Goal: Information Seeking & Learning: Compare options

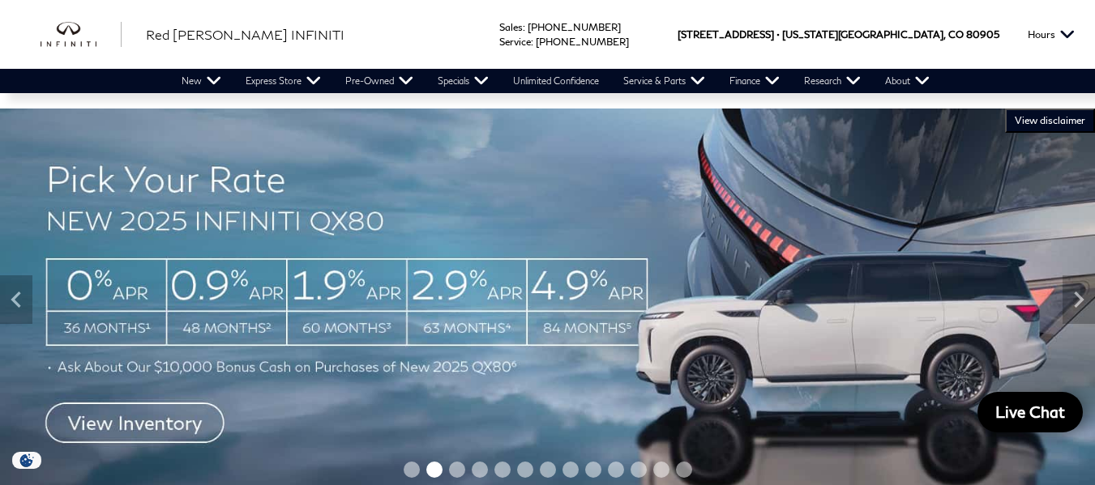
click at [940, 343] on img at bounding box center [547, 300] width 1095 height 383
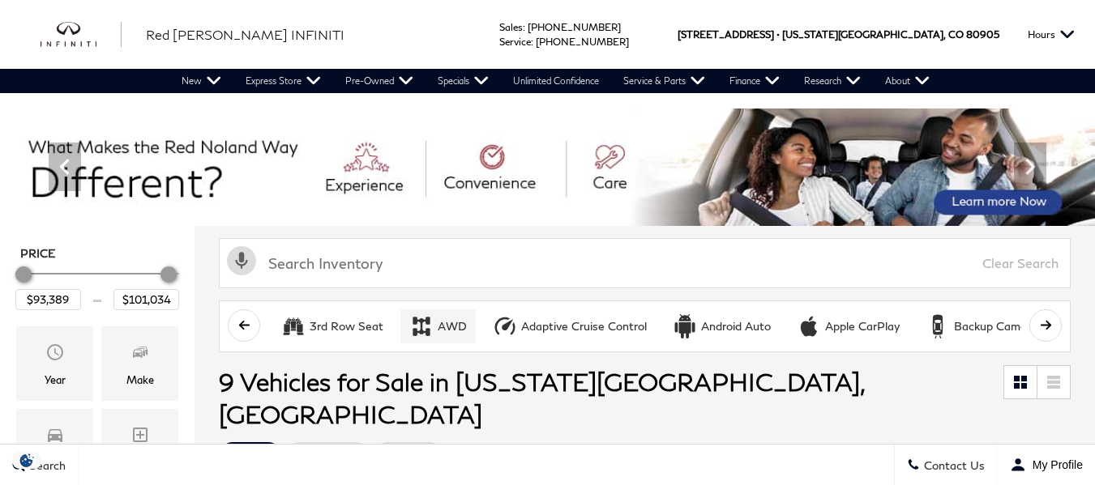
click at [310, 310] on button "3rd Row Seat" at bounding box center [332, 327] width 120 height 34
click at [433, 320] on button "AWD" at bounding box center [437, 327] width 75 height 34
click at [518, 317] on button "Adaptive Cruise Control" at bounding box center [570, 327] width 172 height 34
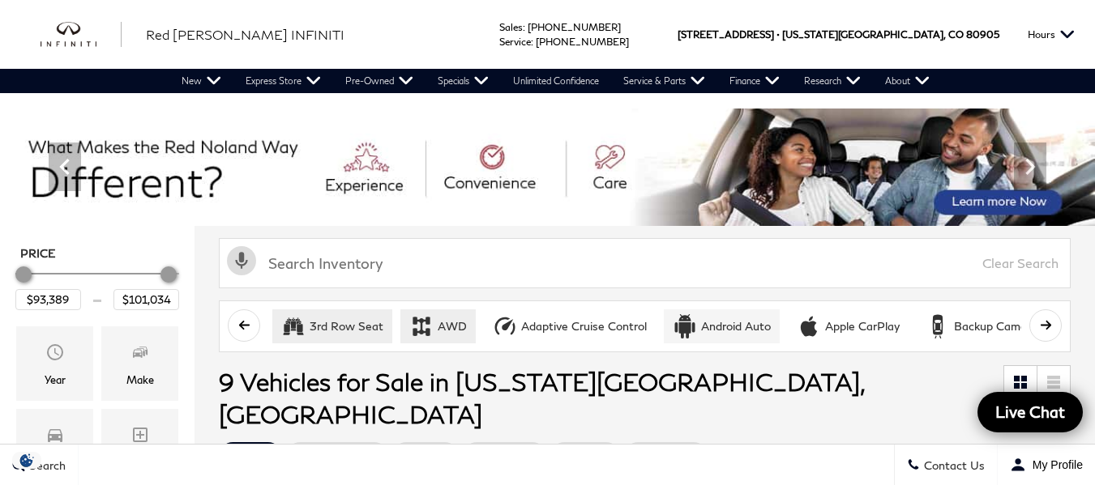
click at [730, 319] on div "Android Auto" at bounding box center [736, 326] width 70 height 15
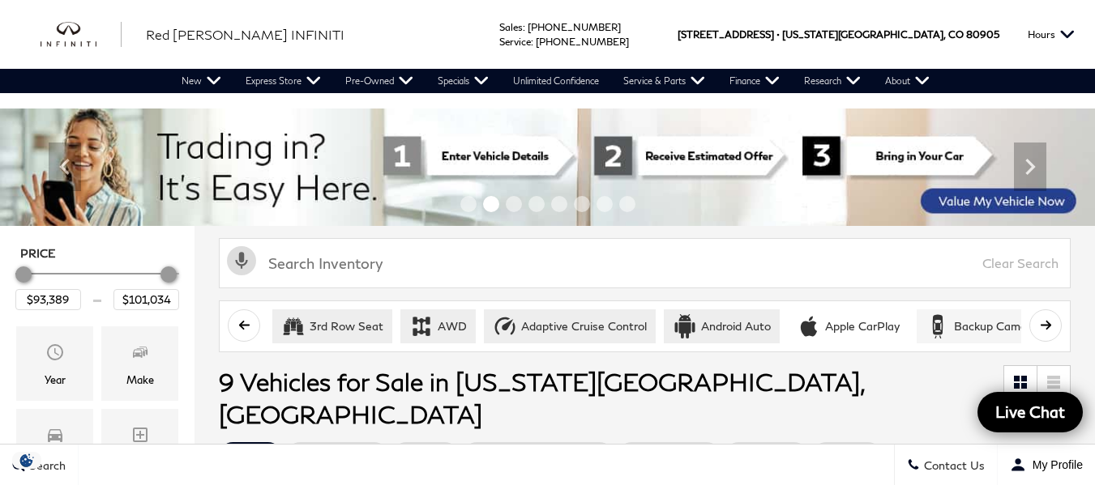
click at [965, 323] on div "Backup Camera" at bounding box center [995, 326] width 83 height 15
click at [1057, 315] on button "scroll right" at bounding box center [1045, 326] width 32 height 32
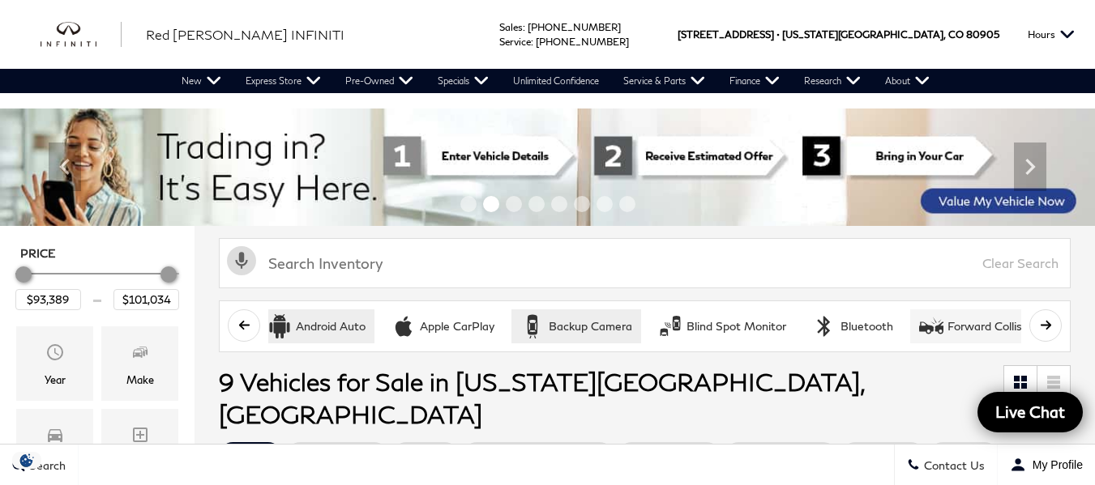
drag, startPoint x: 1057, startPoint y: 315, endPoint x: 899, endPoint y: 326, distance: 158.4
click at [1056, 315] on button "scroll right" at bounding box center [1045, 326] width 32 height 32
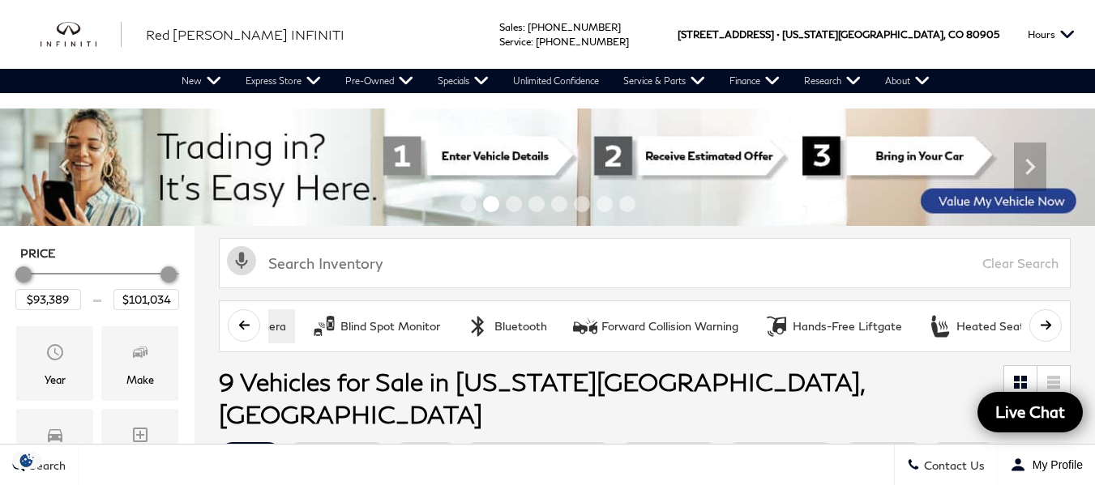
scroll to position [0, 810]
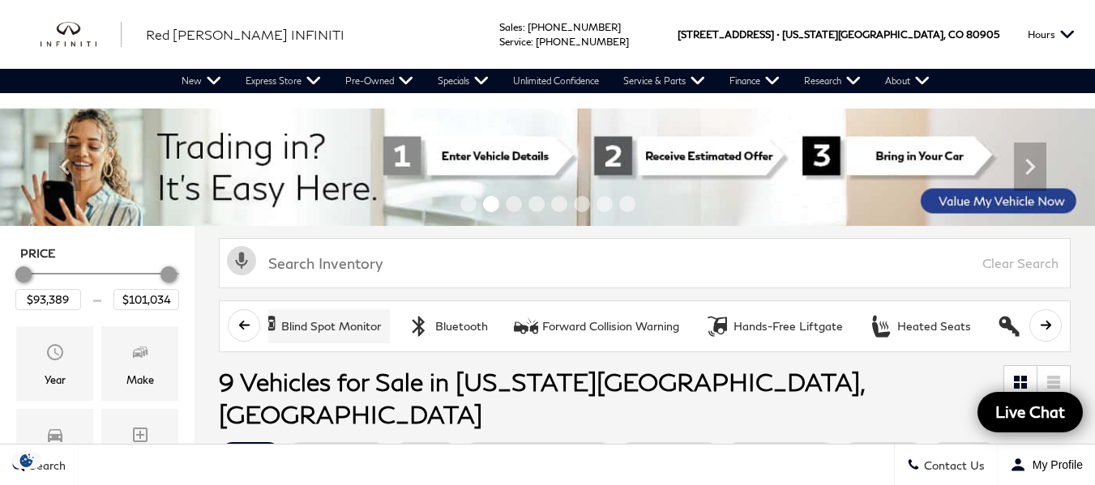
click at [363, 336] on button "Blind Spot Monitor" at bounding box center [317, 327] width 146 height 34
click at [468, 327] on div "Bluetooth" at bounding box center [461, 326] width 53 height 15
click at [590, 324] on div "Forward Collision Warning" at bounding box center [610, 326] width 137 height 15
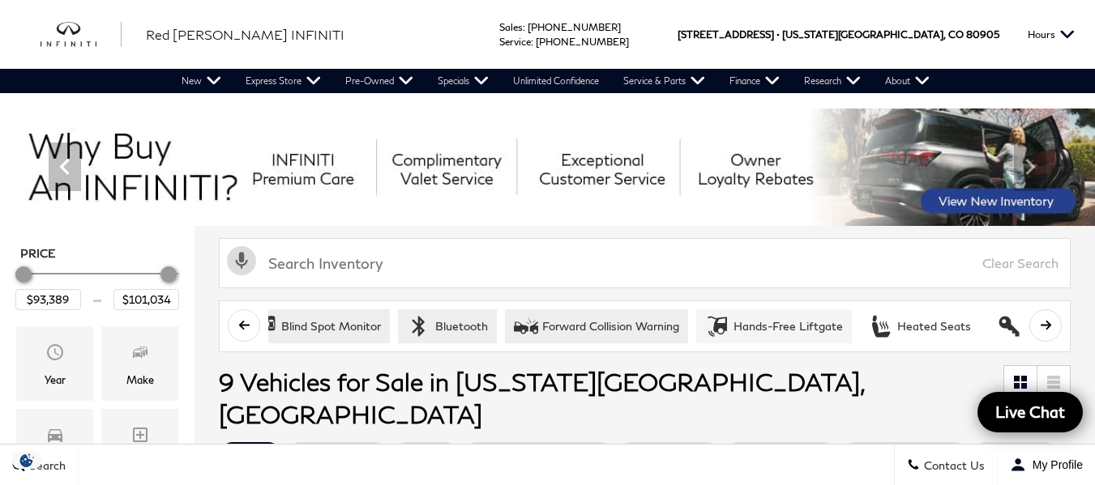
click at [745, 323] on div "Hands-Free Liftgate" at bounding box center [787, 326] width 109 height 15
click at [888, 317] on icon "Heated Seats" at bounding box center [881, 326] width 24 height 24
click at [1001, 318] on icon "Keyless Entry" at bounding box center [1009, 326] width 20 height 20
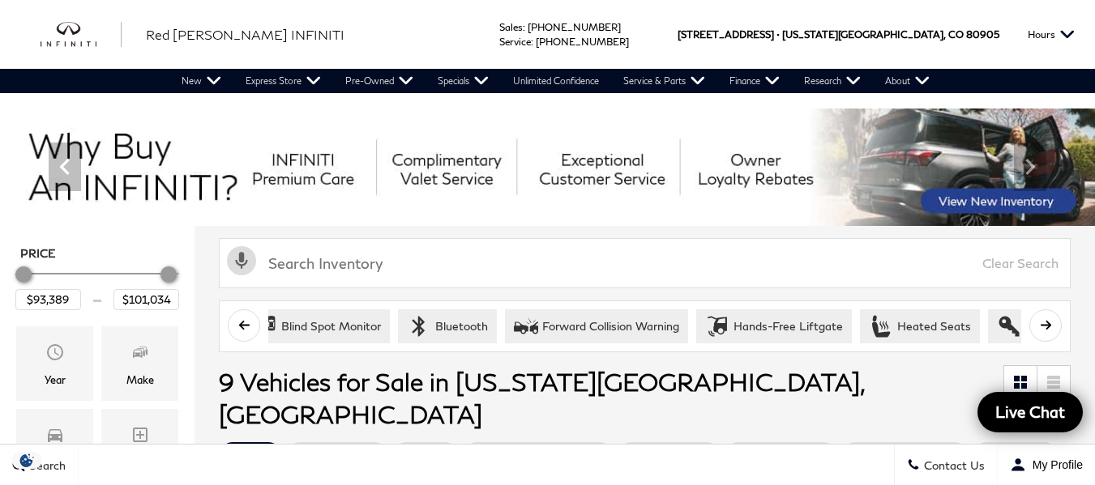
click at [1057, 316] on button "scroll right" at bounding box center [1045, 326] width 32 height 32
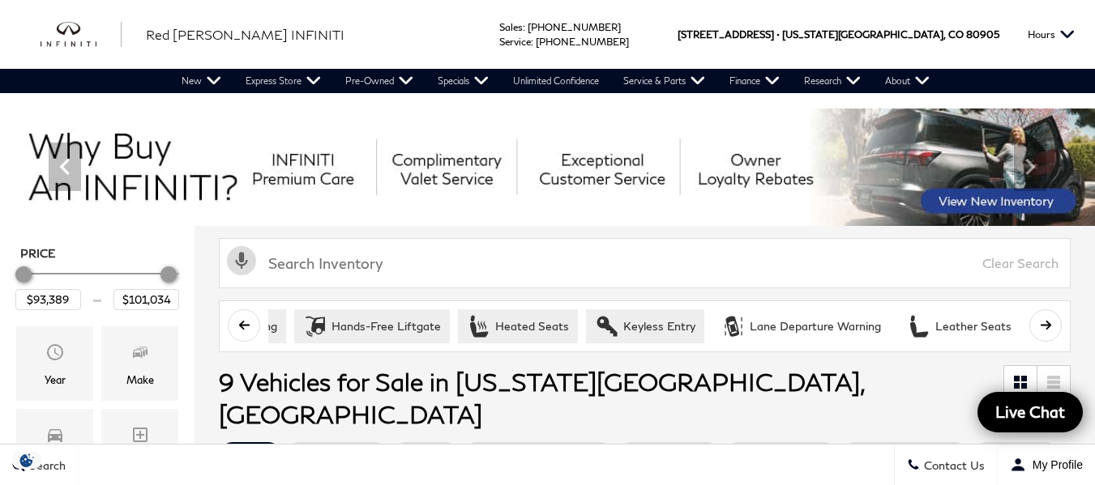
scroll to position [0, 1216]
click at [976, 316] on button "Leather Seats" at bounding box center [956, 327] width 122 height 34
click at [814, 326] on div "Lane Departure Warning" at bounding box center [811, 326] width 131 height 15
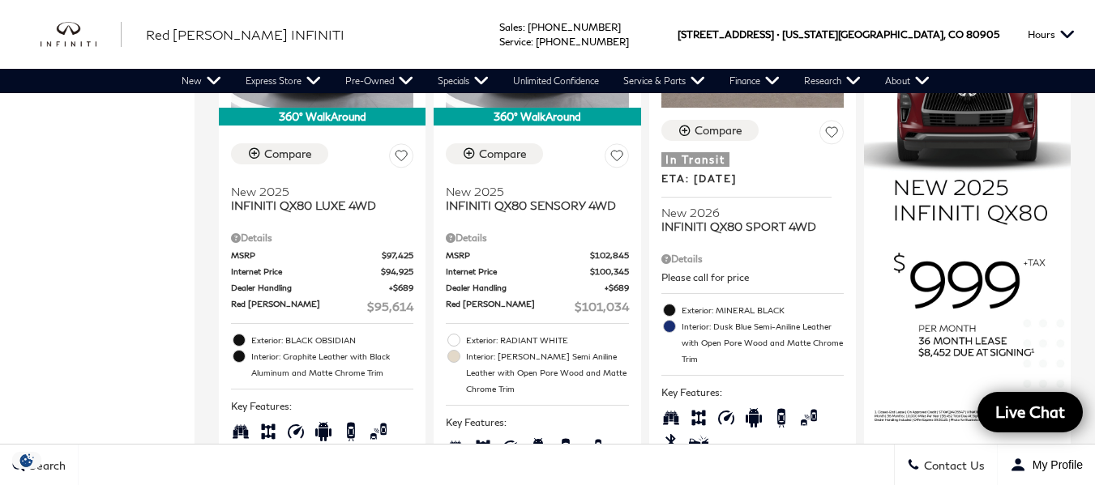
scroll to position [1169, 0]
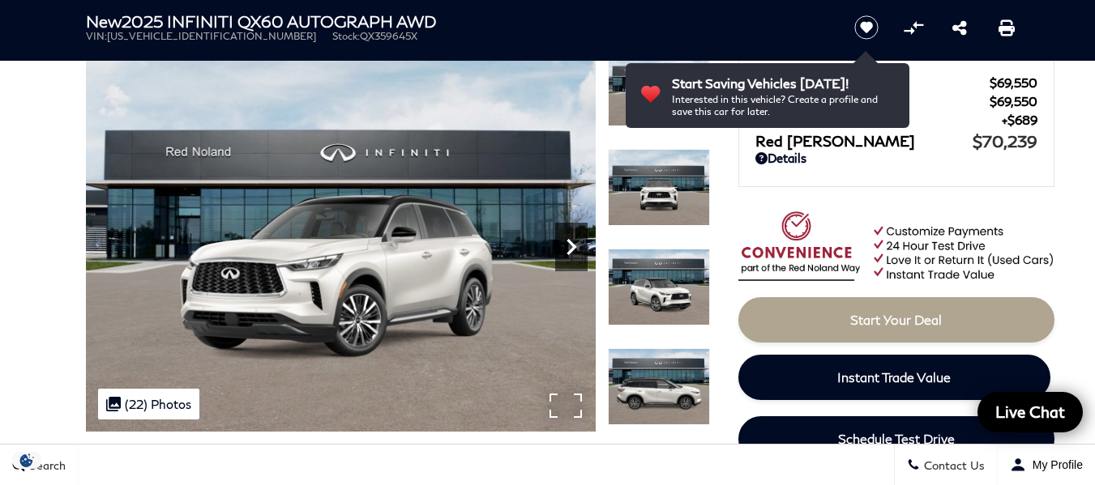
click at [575, 246] on icon "Next" at bounding box center [571, 247] width 32 height 32
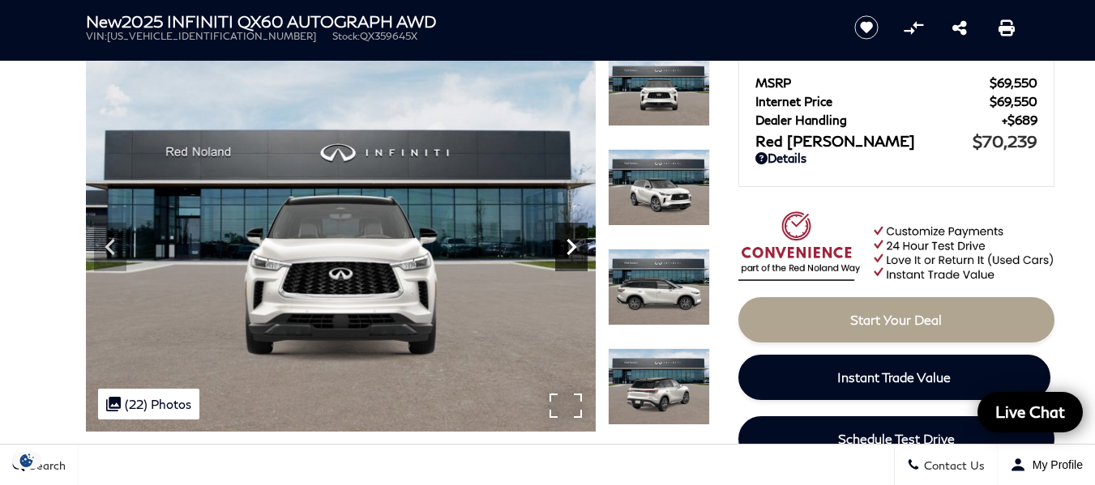
click at [575, 246] on icon "Next" at bounding box center [571, 247] width 32 height 32
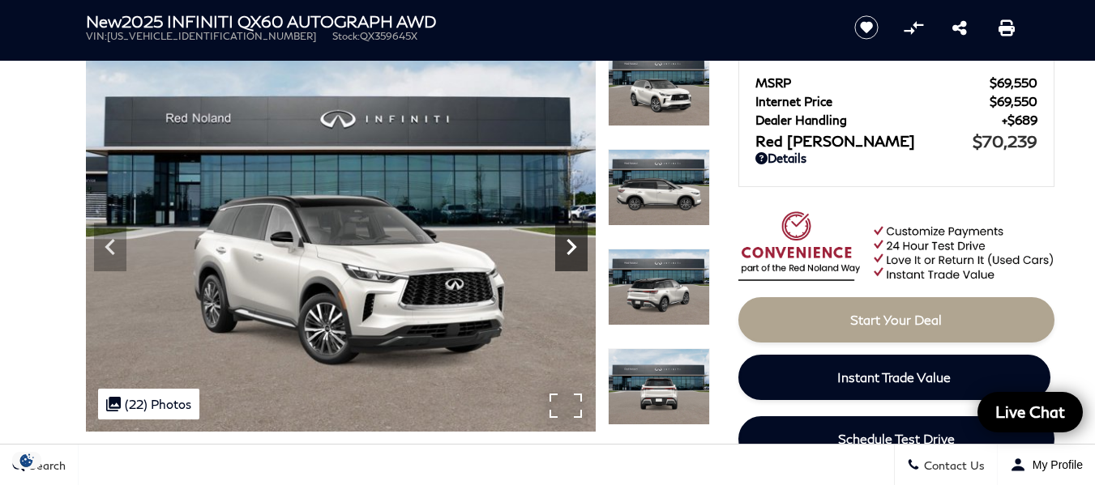
click at [575, 246] on icon "Next" at bounding box center [571, 247] width 32 height 32
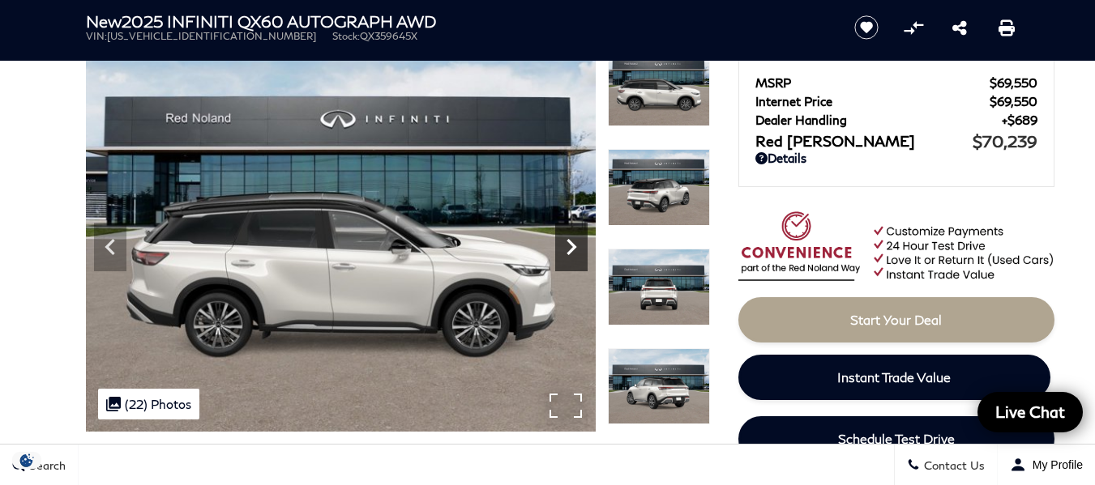
click at [575, 246] on icon "Next" at bounding box center [571, 247] width 32 height 32
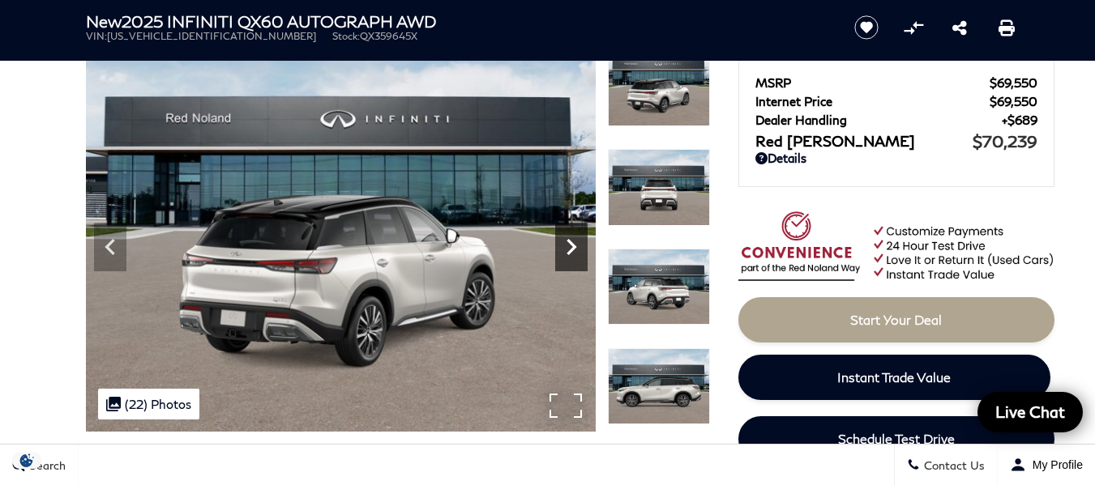
click at [575, 246] on icon "Next" at bounding box center [571, 247] width 32 height 32
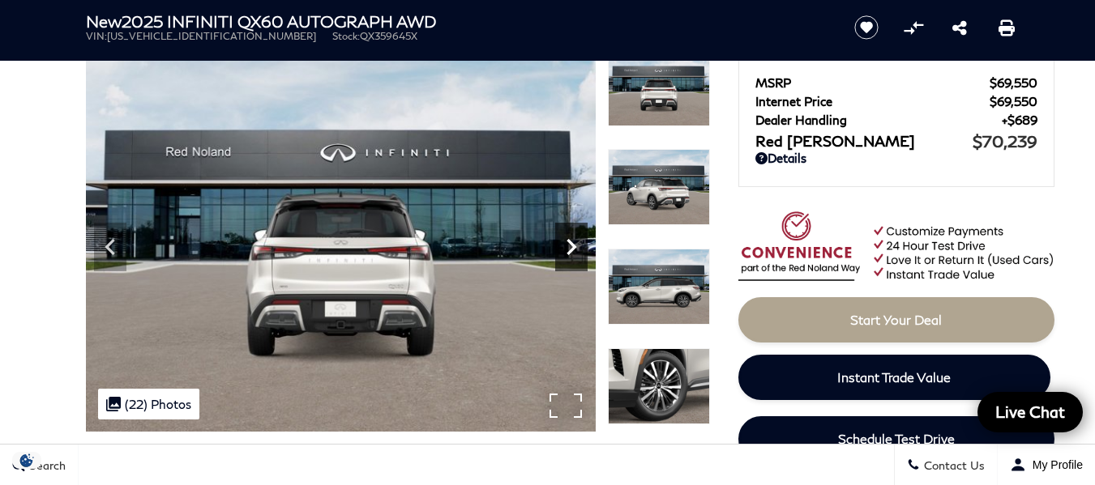
click at [575, 246] on icon "Next" at bounding box center [571, 247] width 32 height 32
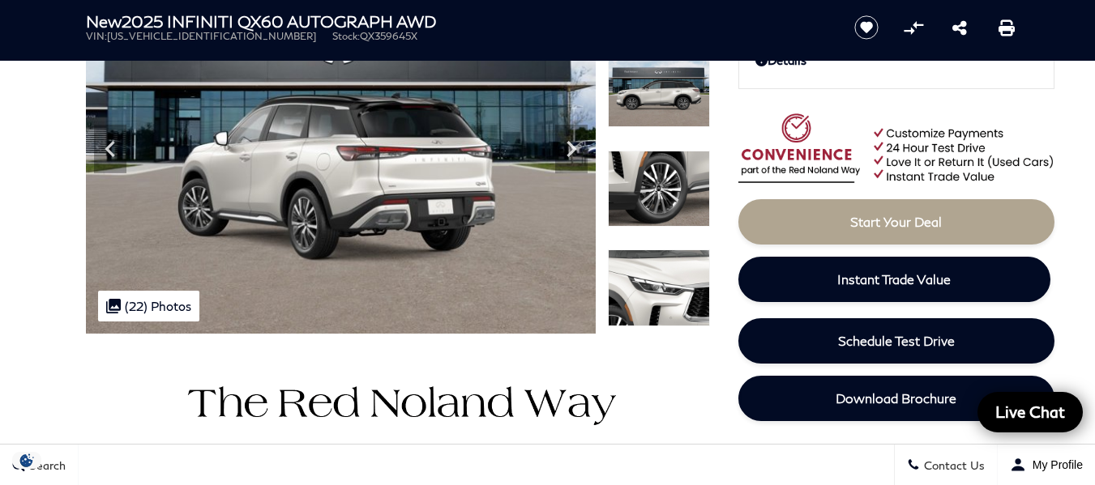
scroll to position [259, 0]
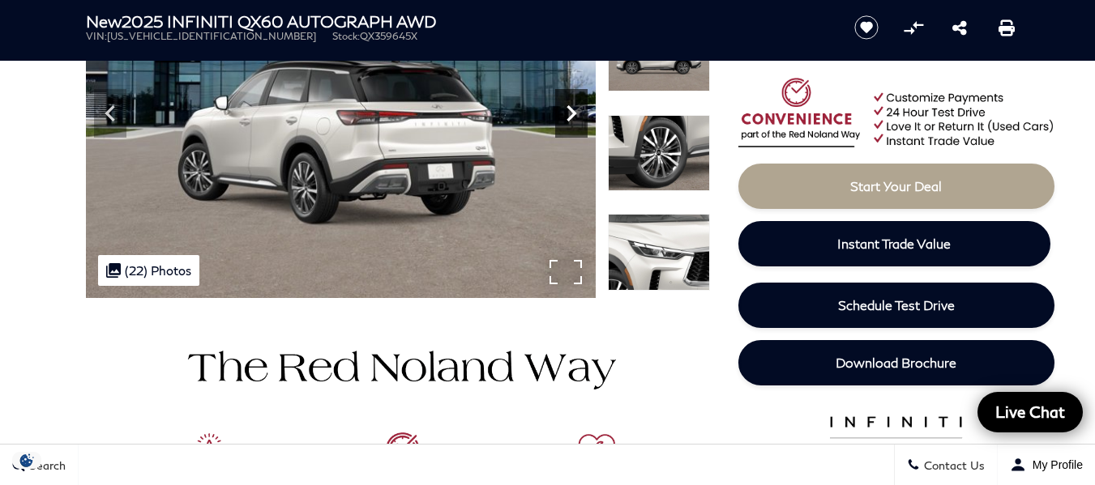
click at [563, 105] on icon "Next" at bounding box center [571, 113] width 32 height 32
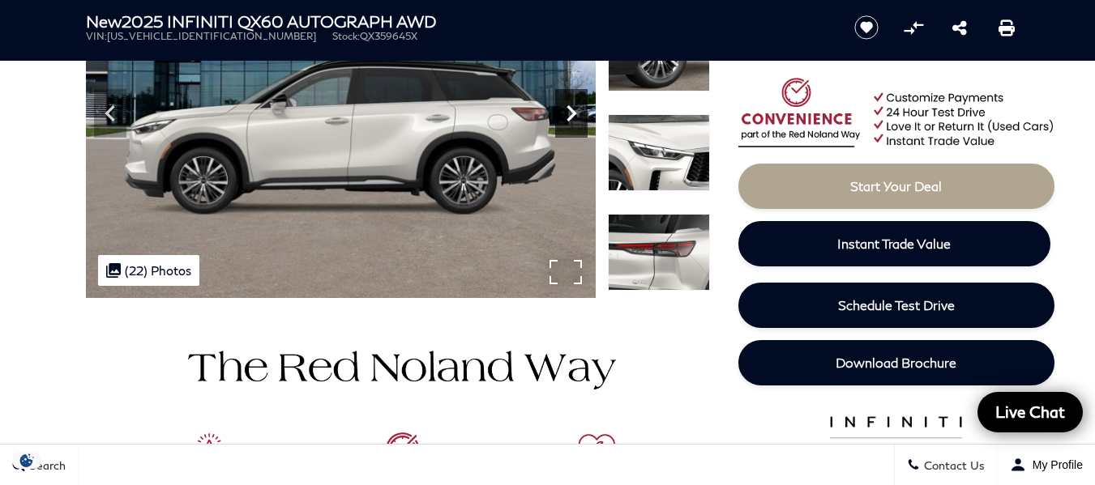
click at [563, 105] on icon "Next" at bounding box center [571, 113] width 32 height 32
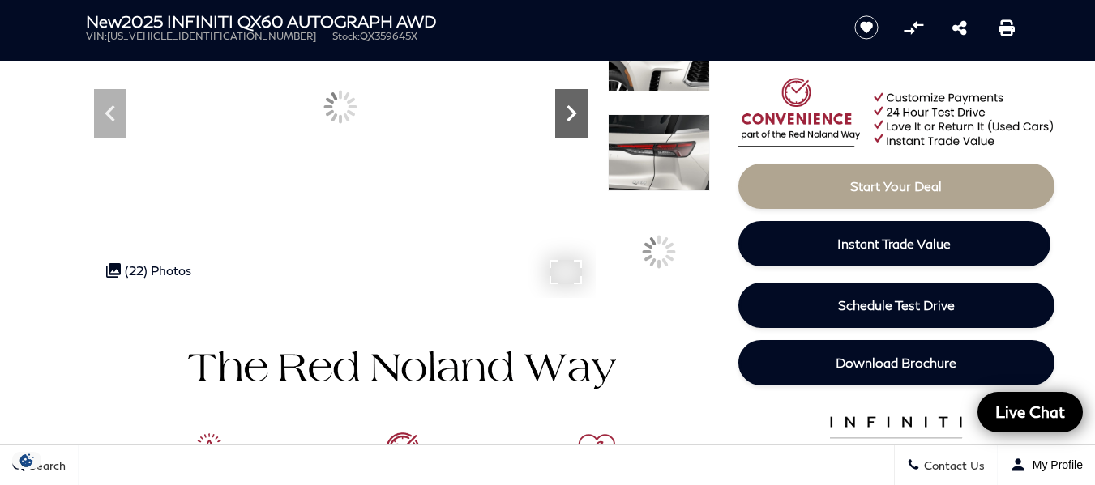
click at [563, 105] on icon "Next" at bounding box center [571, 113] width 32 height 32
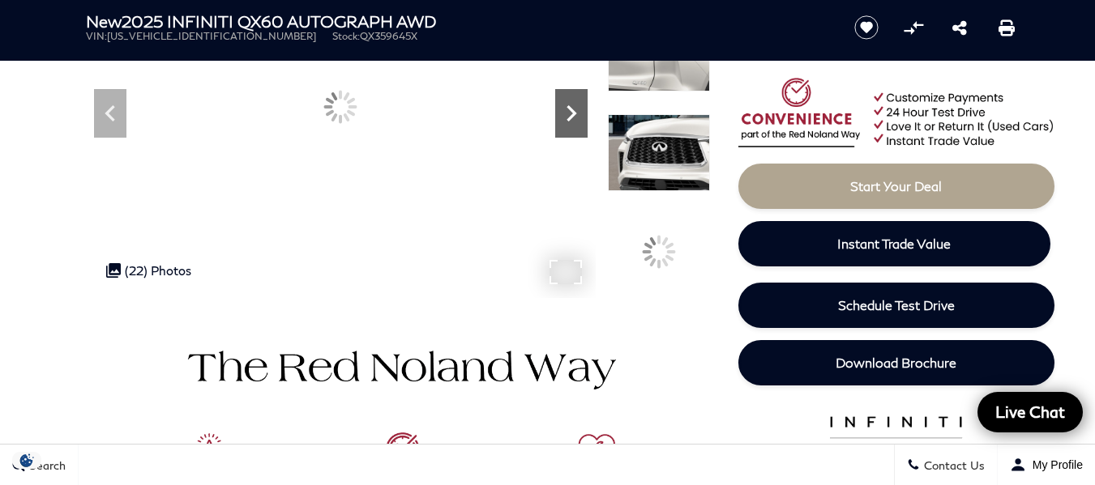
click at [563, 105] on icon "Next" at bounding box center [571, 113] width 32 height 32
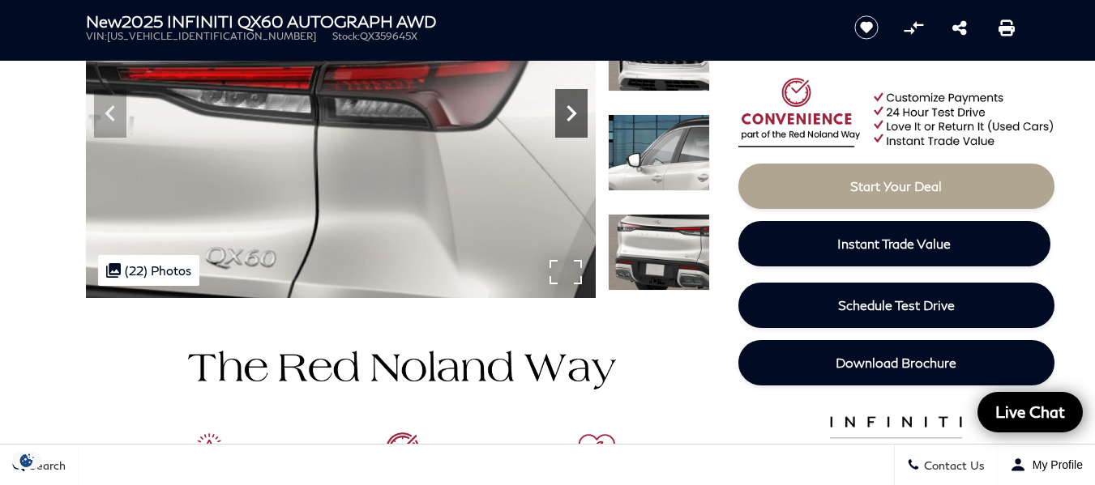
click at [563, 105] on icon "Next" at bounding box center [571, 113] width 32 height 32
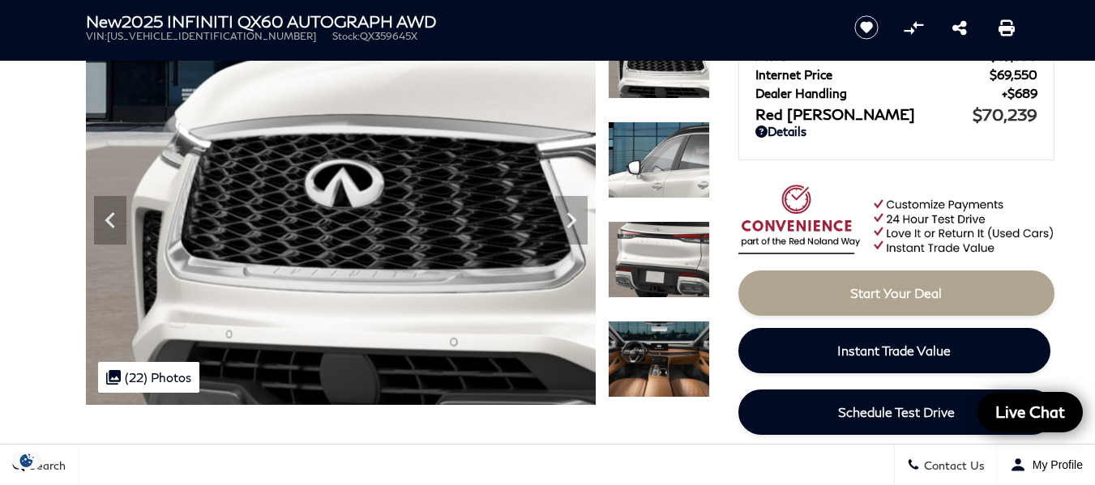
scroll to position [134, 0]
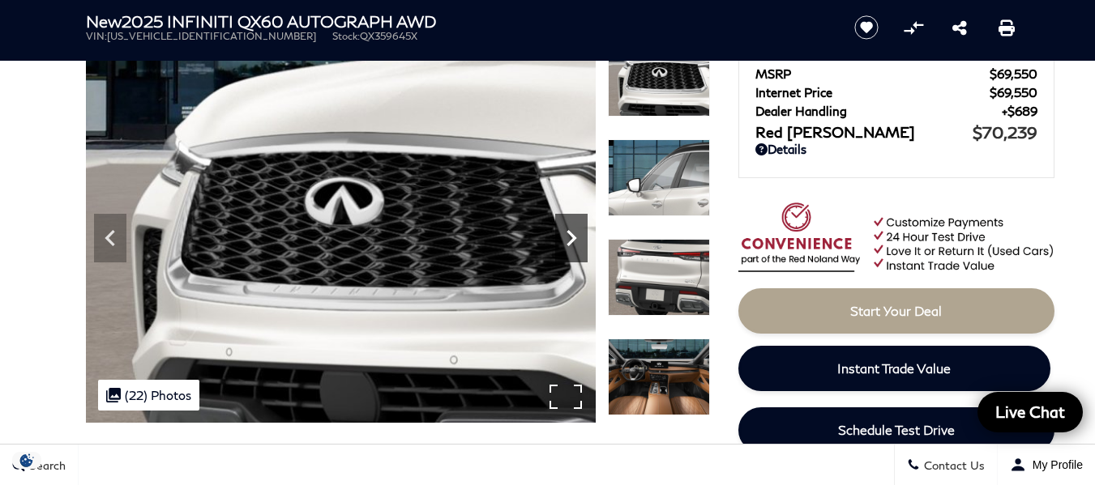
click at [574, 237] on icon "Next" at bounding box center [571, 238] width 10 height 16
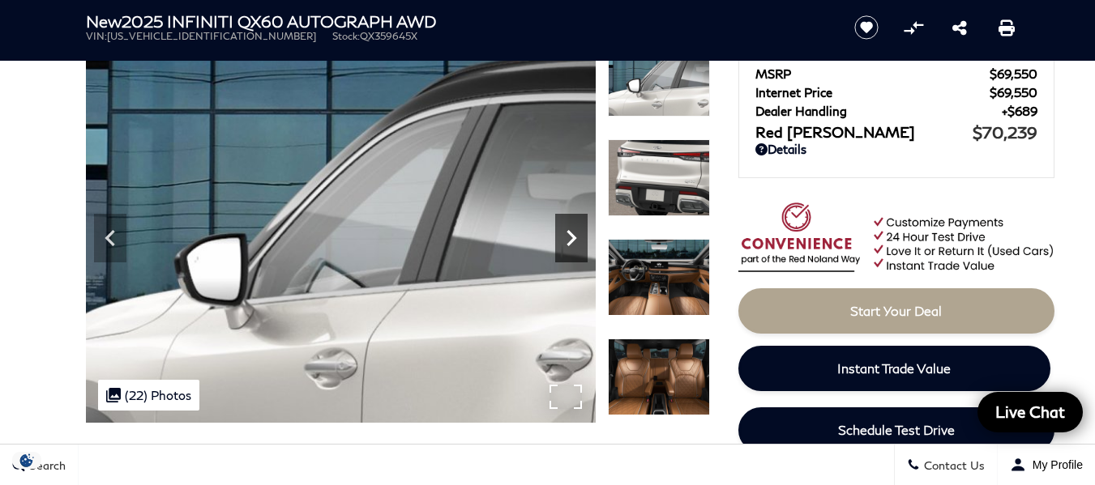
click at [574, 237] on icon "Next" at bounding box center [571, 238] width 10 height 16
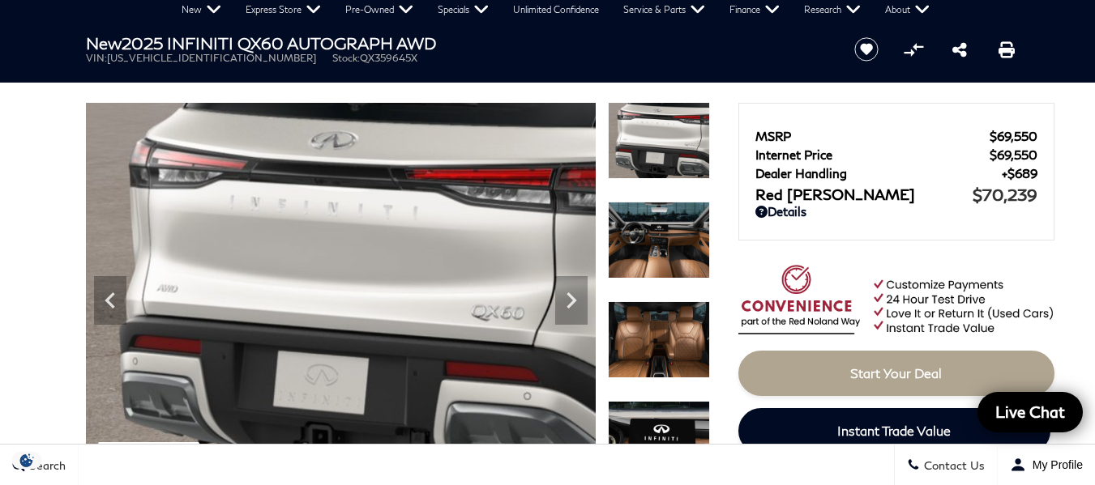
scroll to position [62, 0]
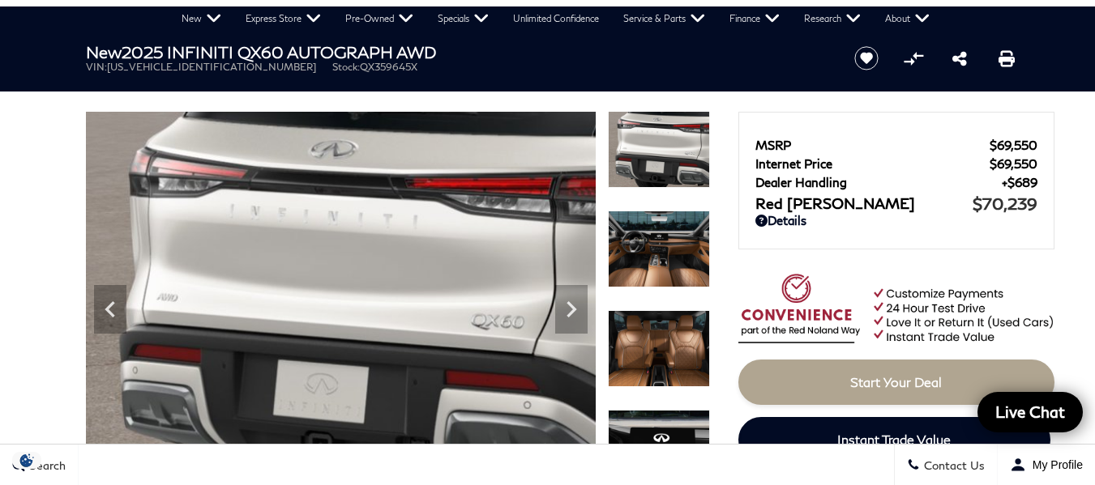
click at [596, 310] on div at bounding box center [398, 303] width 624 height 383
click at [588, 310] on img at bounding box center [341, 303] width 510 height 383
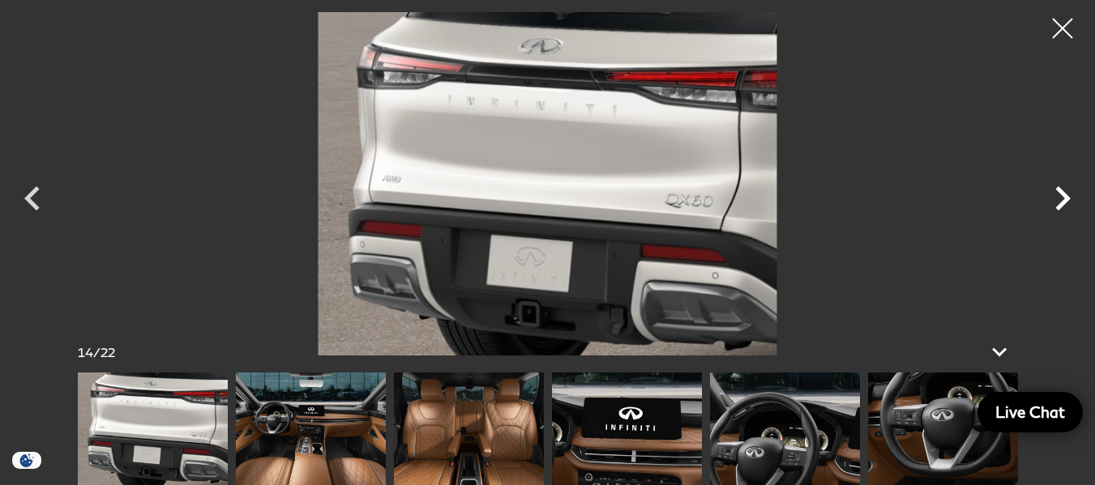
click at [1078, 206] on icon "Next" at bounding box center [1062, 198] width 49 height 49
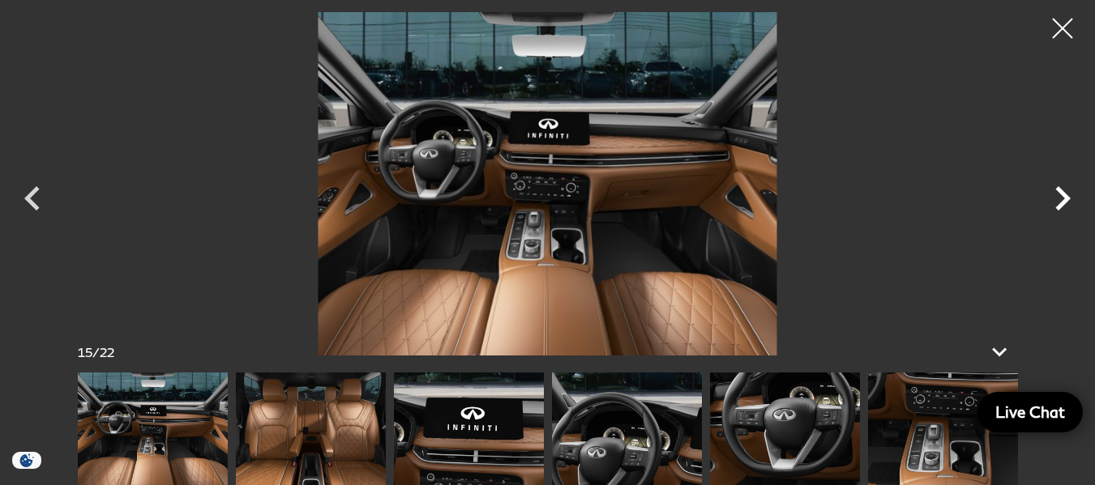
click at [1078, 206] on icon "Next" at bounding box center [1062, 198] width 49 height 49
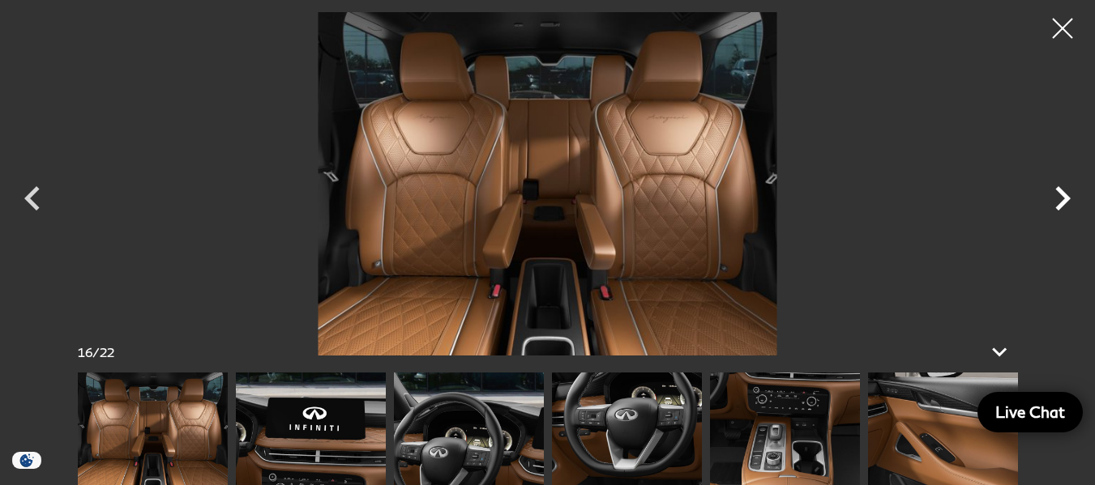
click at [1078, 206] on icon "Next" at bounding box center [1062, 198] width 49 height 49
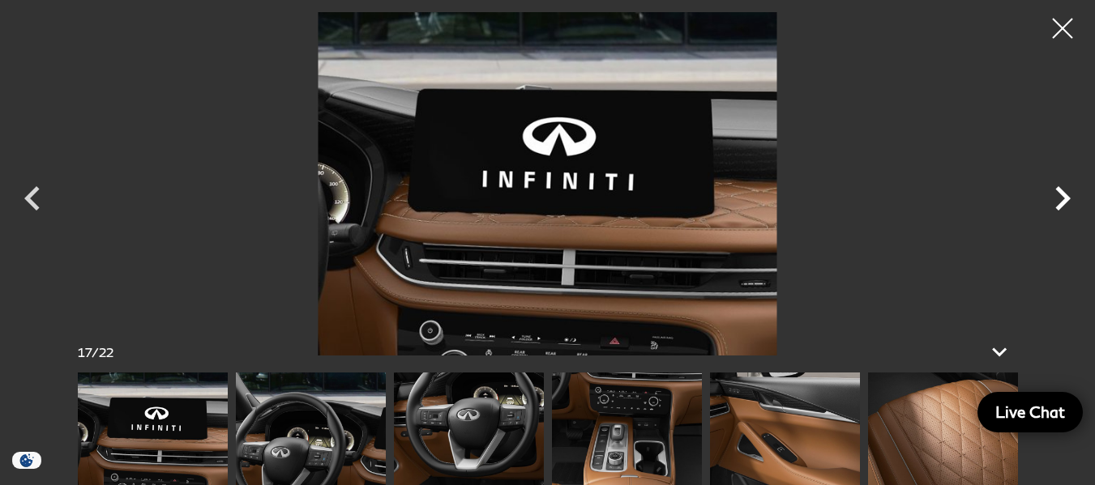
click at [1078, 206] on icon "Next" at bounding box center [1062, 198] width 49 height 49
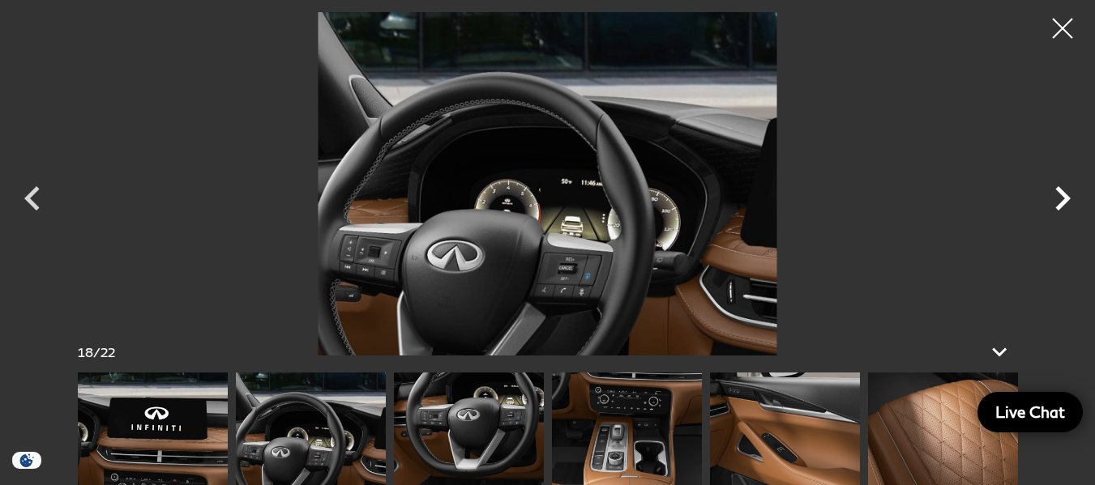
click at [1078, 206] on icon "Next" at bounding box center [1062, 198] width 49 height 49
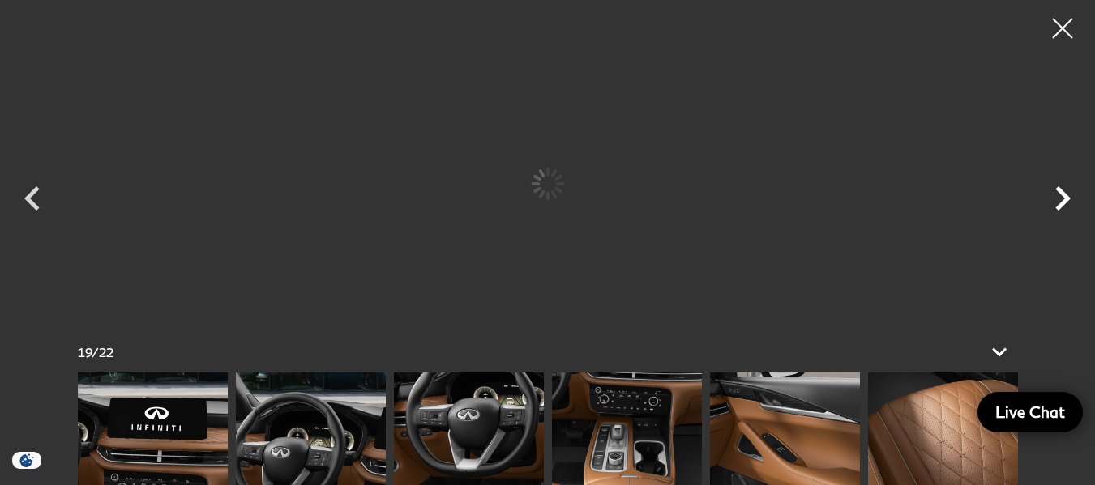
click at [1078, 206] on icon "Next" at bounding box center [1062, 198] width 49 height 49
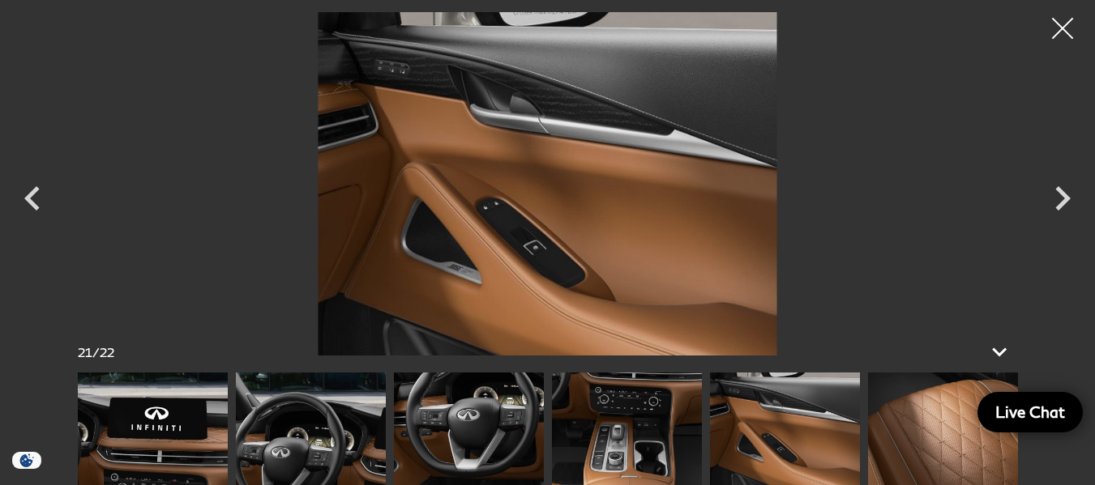
click at [1061, 29] on div at bounding box center [1062, 28] width 43 height 43
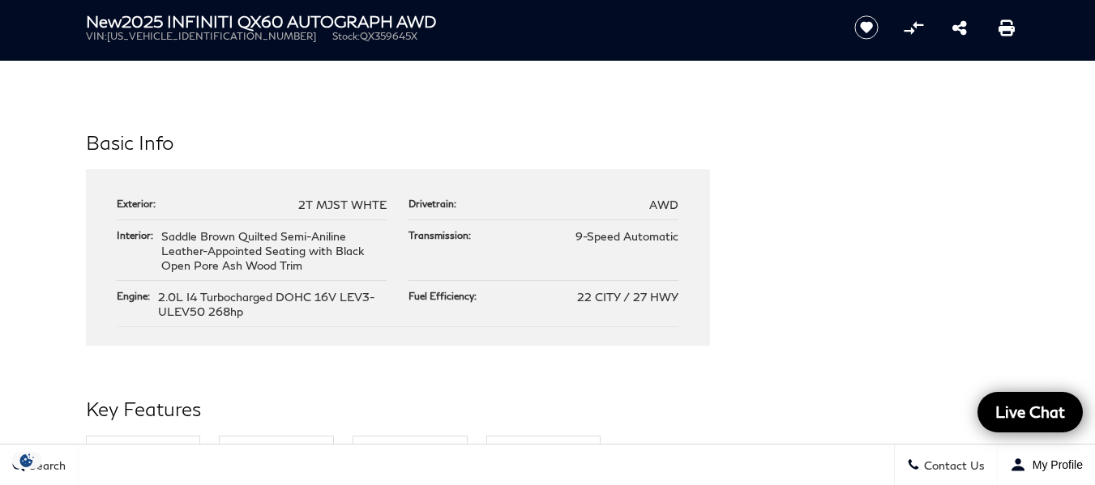
scroll to position [0, 0]
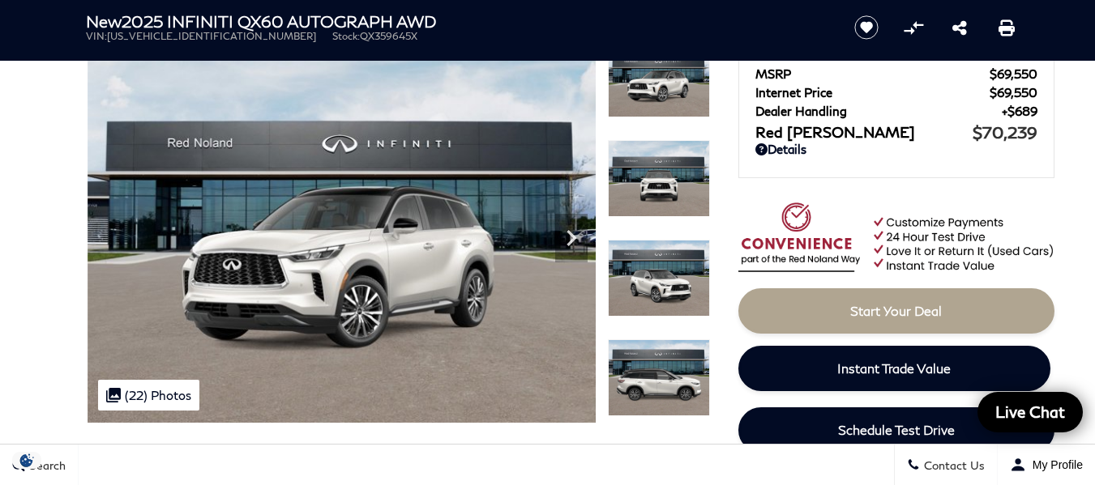
scroll to position [98, 0]
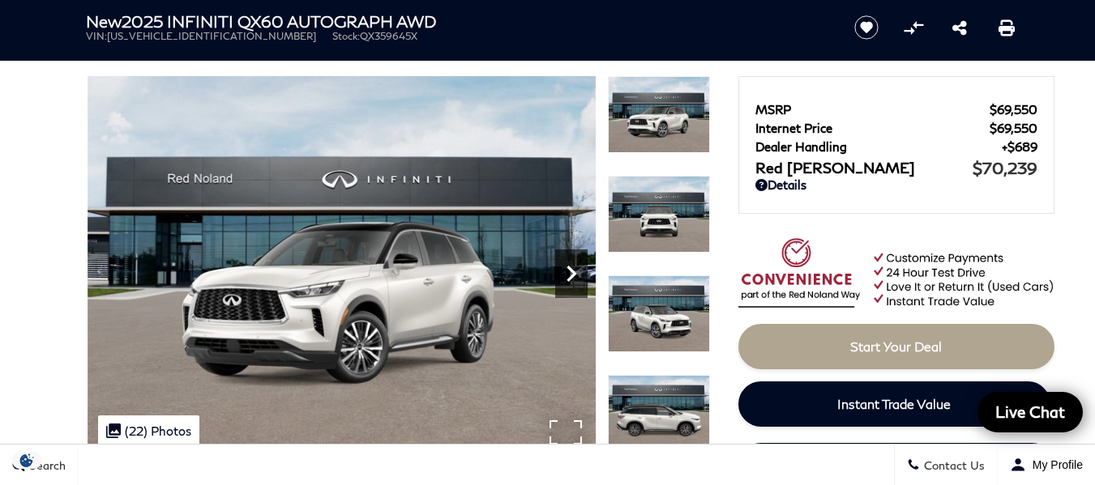
click at [580, 263] on icon "Next" at bounding box center [571, 274] width 32 height 32
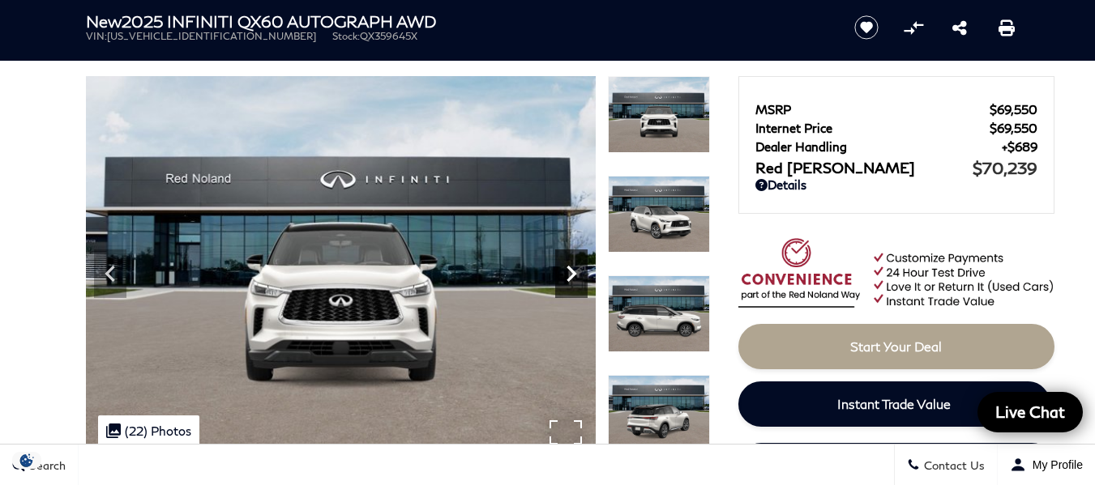
click at [580, 263] on icon "Next" at bounding box center [571, 274] width 32 height 32
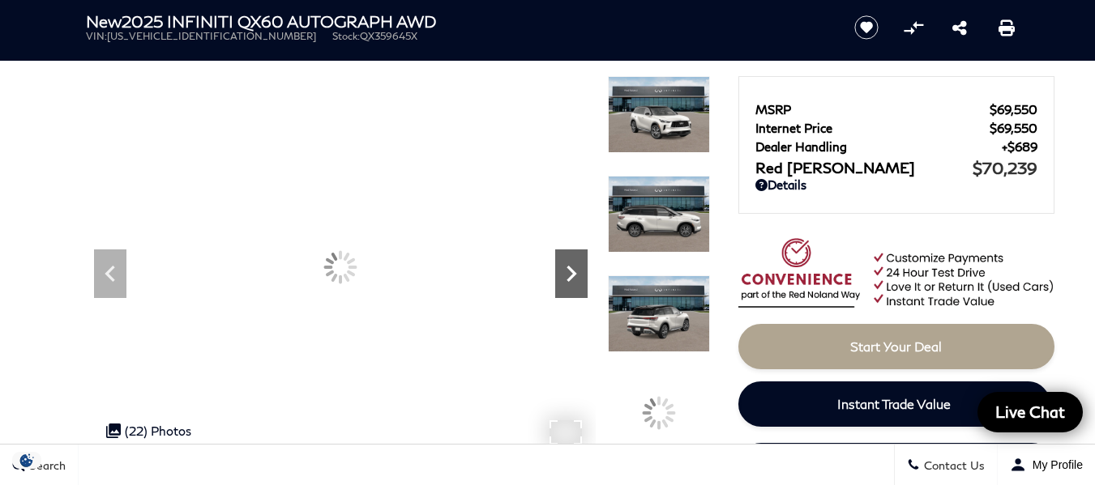
click at [580, 263] on icon "Next" at bounding box center [571, 274] width 32 height 32
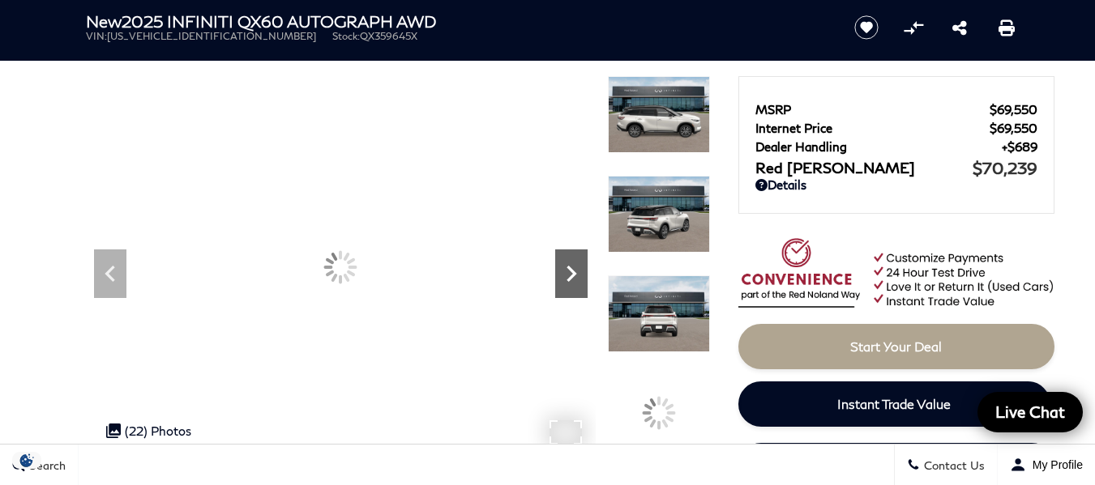
click at [580, 263] on icon "Next" at bounding box center [571, 274] width 32 height 32
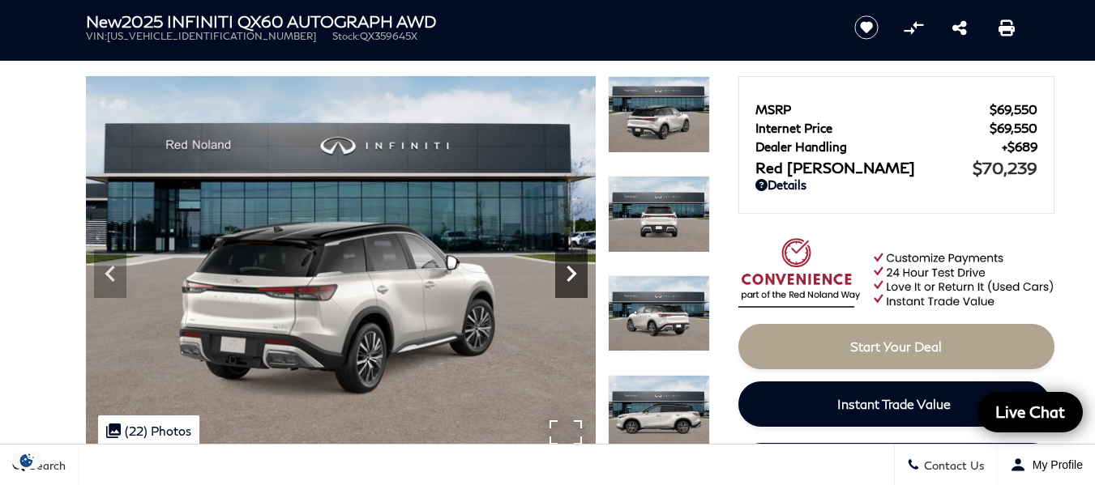
click at [580, 263] on icon "Next" at bounding box center [571, 274] width 32 height 32
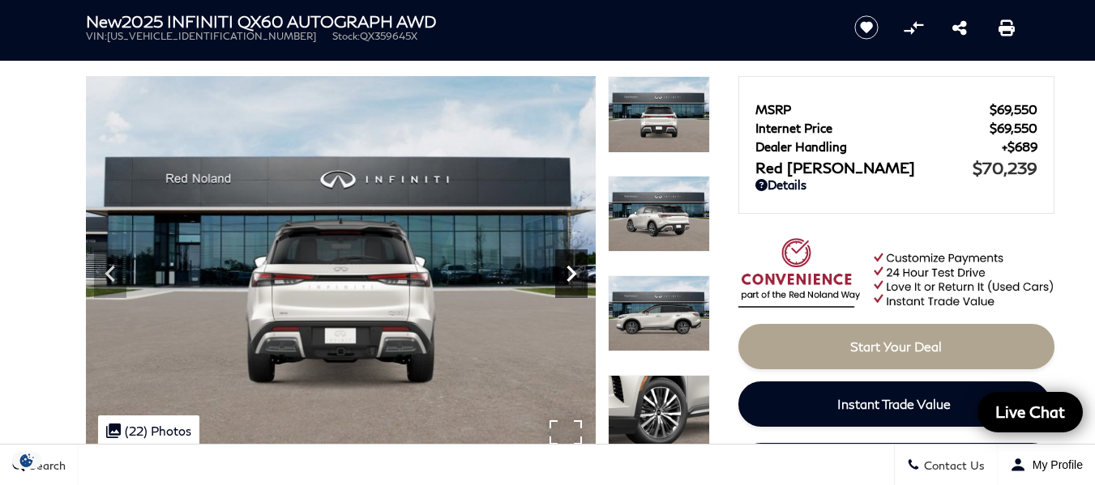
click at [580, 263] on icon "Next" at bounding box center [571, 274] width 32 height 32
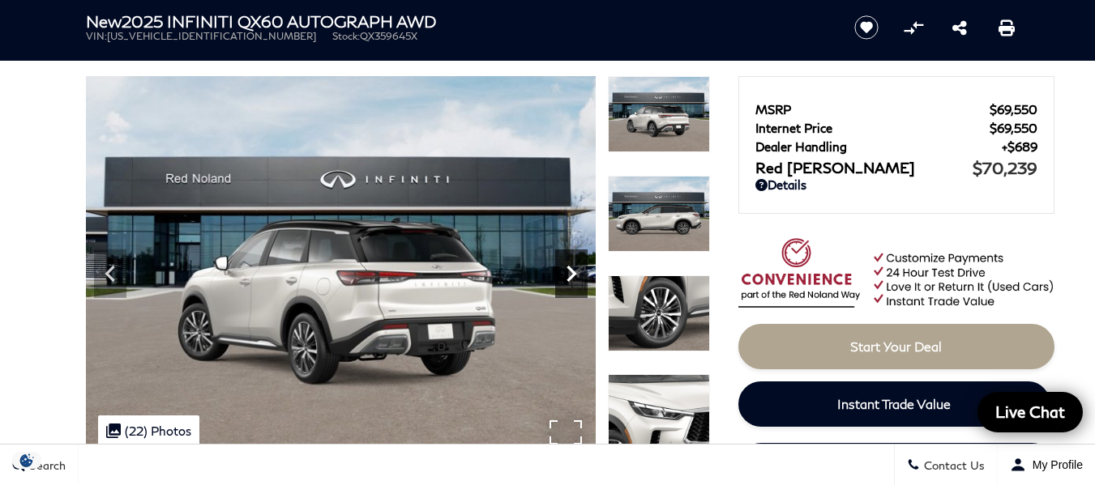
click at [580, 263] on icon "Next" at bounding box center [571, 274] width 32 height 32
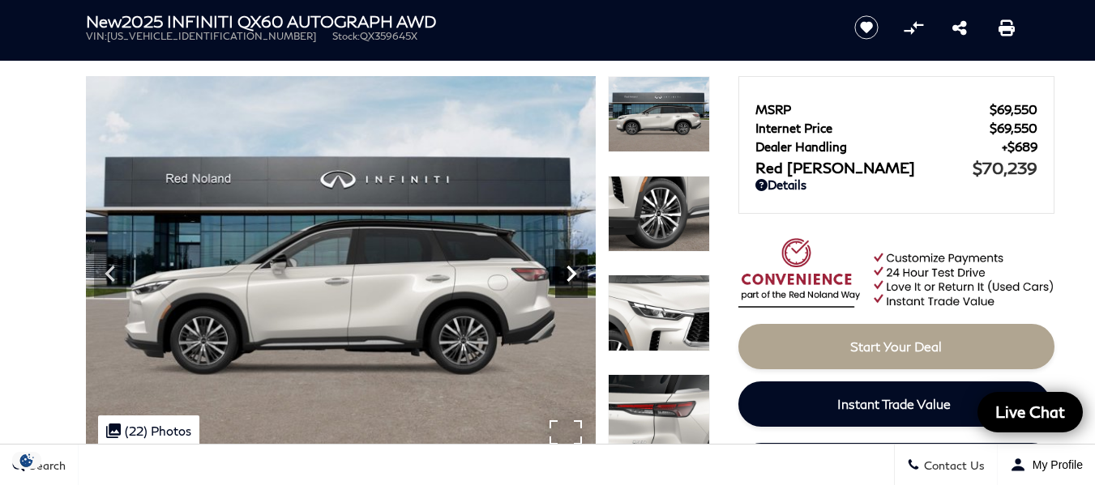
click at [580, 263] on icon "Next" at bounding box center [571, 274] width 32 height 32
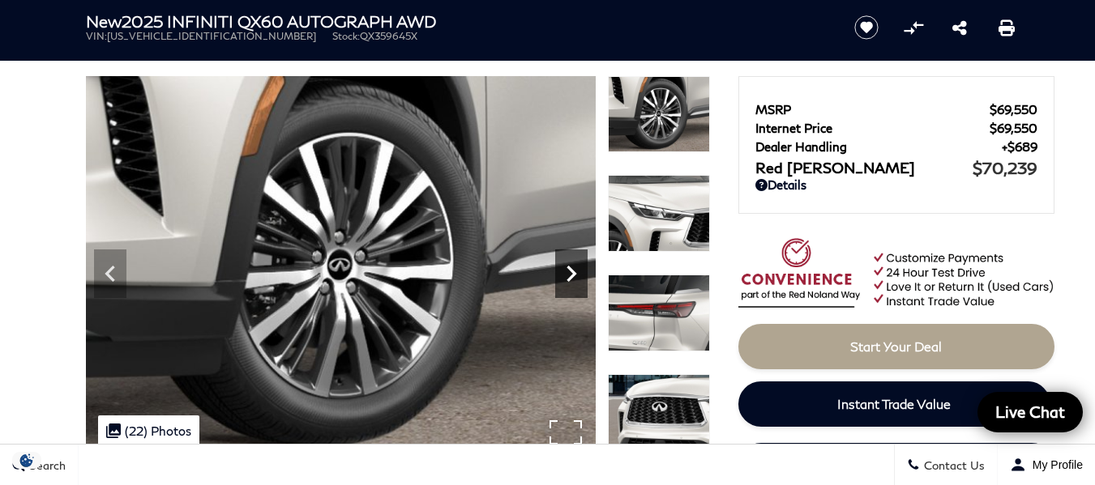
click at [580, 263] on icon "Next" at bounding box center [571, 274] width 32 height 32
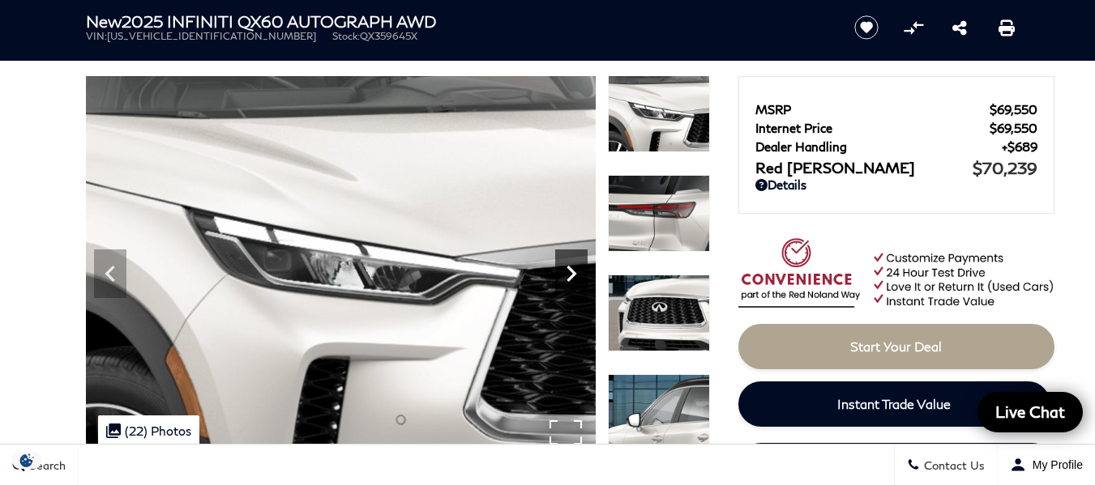
click at [580, 263] on icon "Next" at bounding box center [571, 274] width 32 height 32
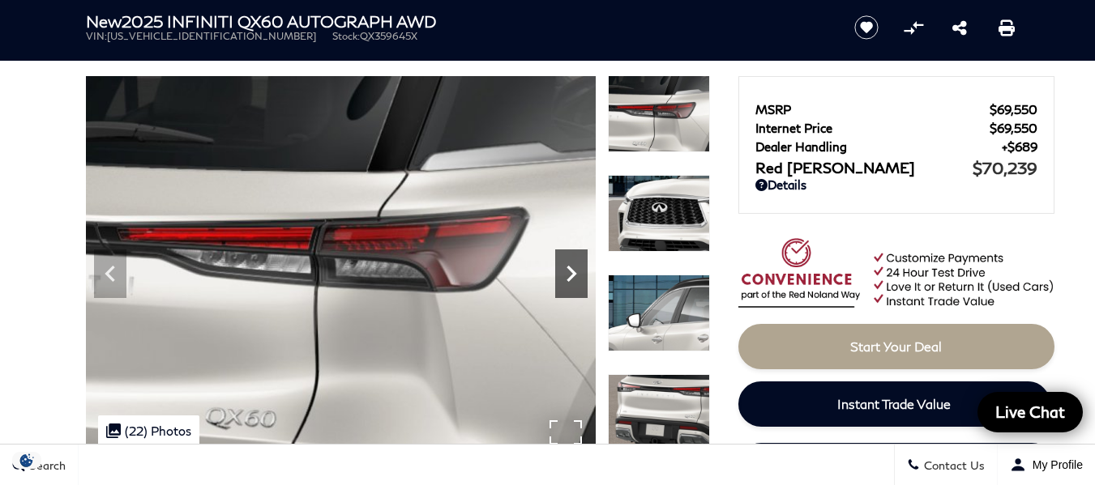
click at [580, 263] on icon "Next" at bounding box center [571, 274] width 32 height 32
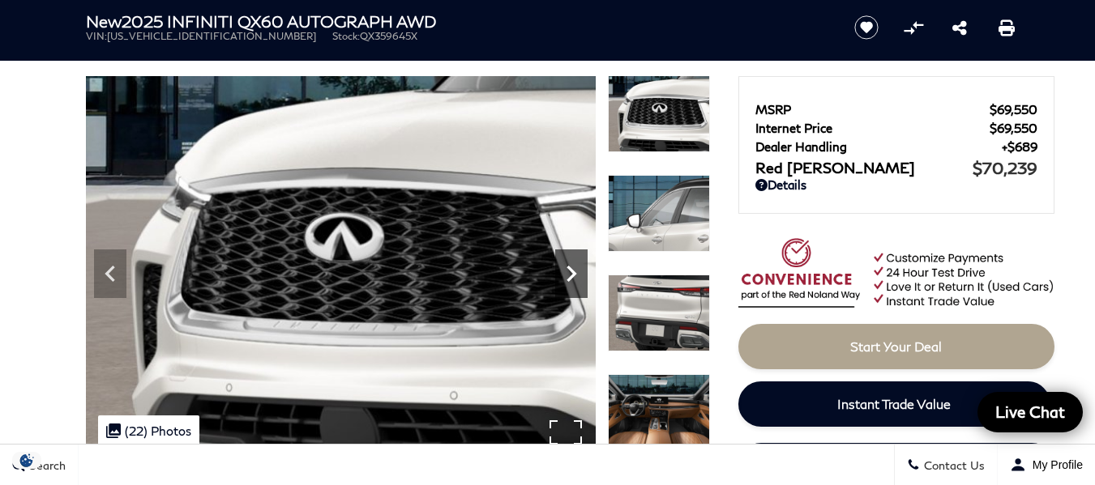
click at [580, 263] on icon "Next" at bounding box center [571, 274] width 32 height 32
